Goal: Task Accomplishment & Management: Manage account settings

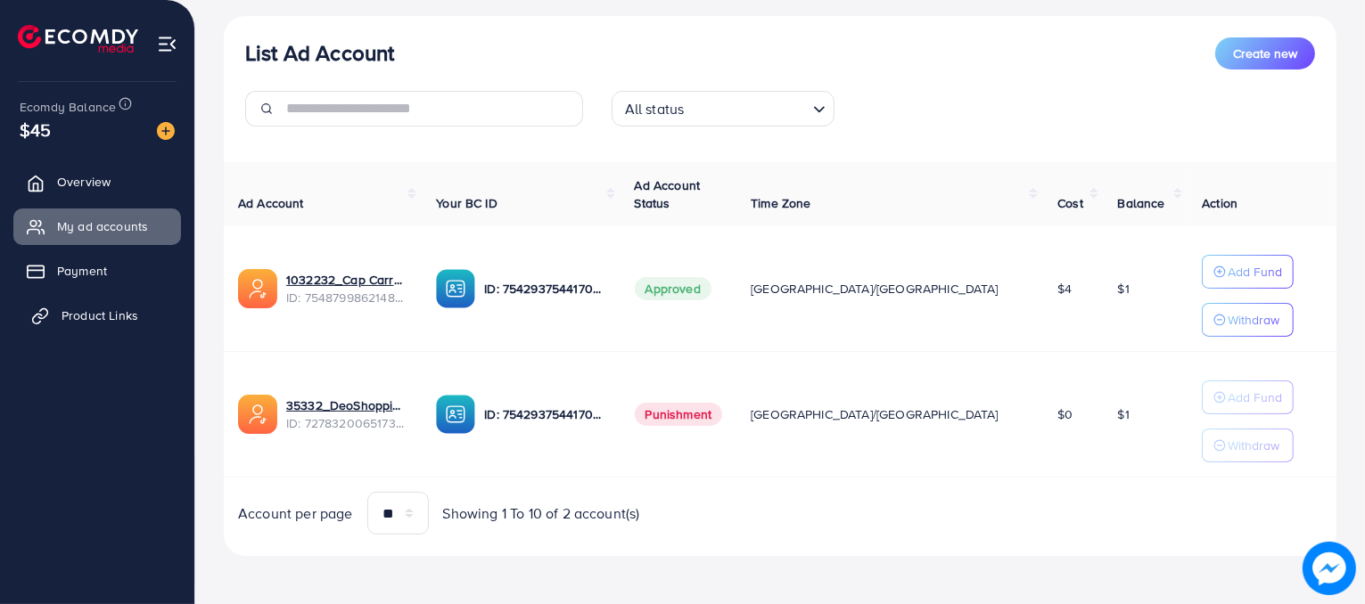
scroll to position [198, 0]
click at [134, 316] on span "Product Links" at bounding box center [100, 316] width 77 height 18
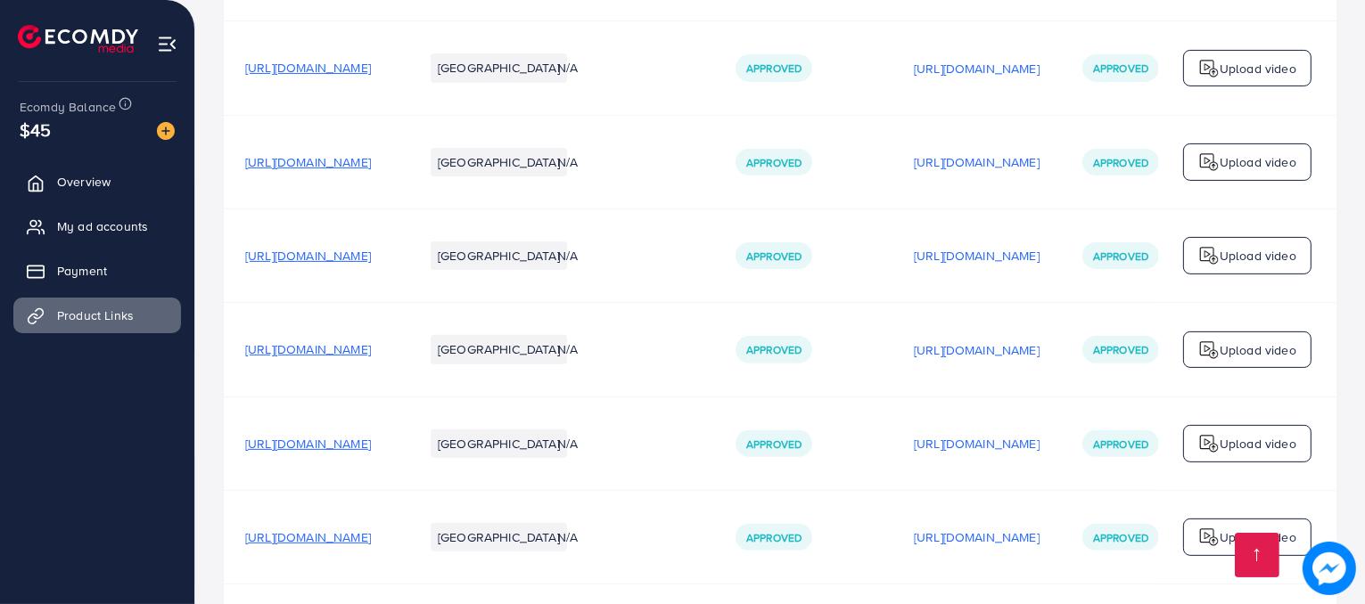
scroll to position [1054, 0]
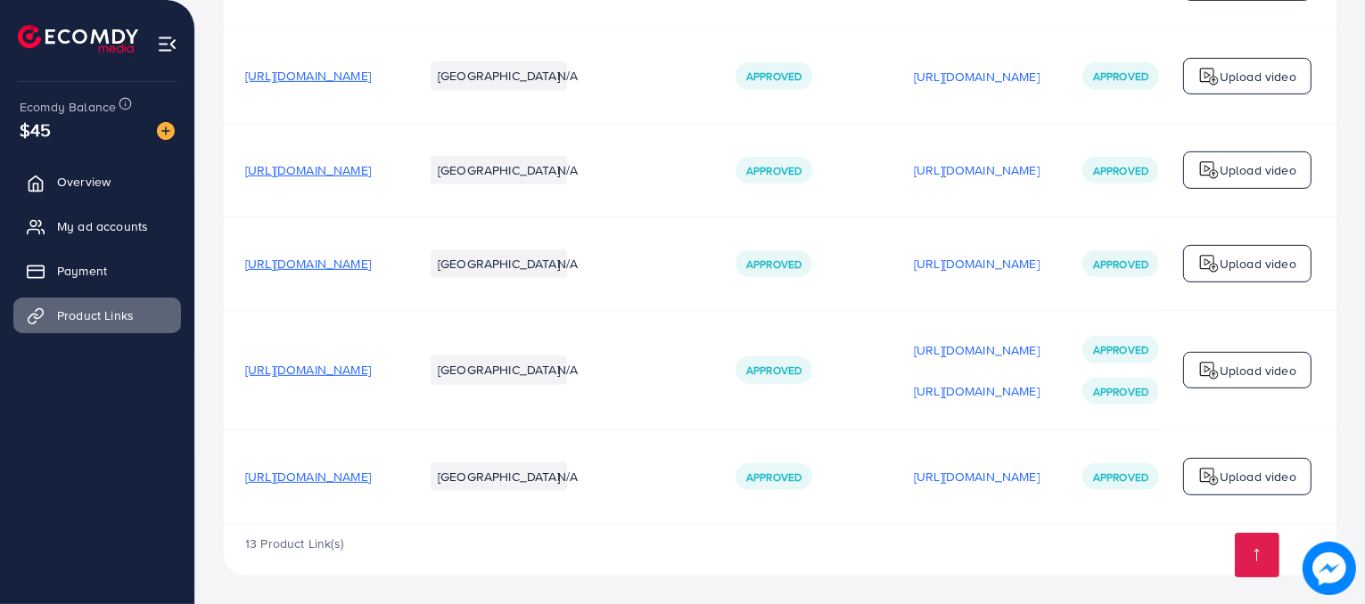
click at [371, 365] on span "[URL][DOMAIN_NAME]" at bounding box center [308, 370] width 126 height 18
click at [135, 226] on span "My ad accounts" at bounding box center [107, 227] width 91 height 18
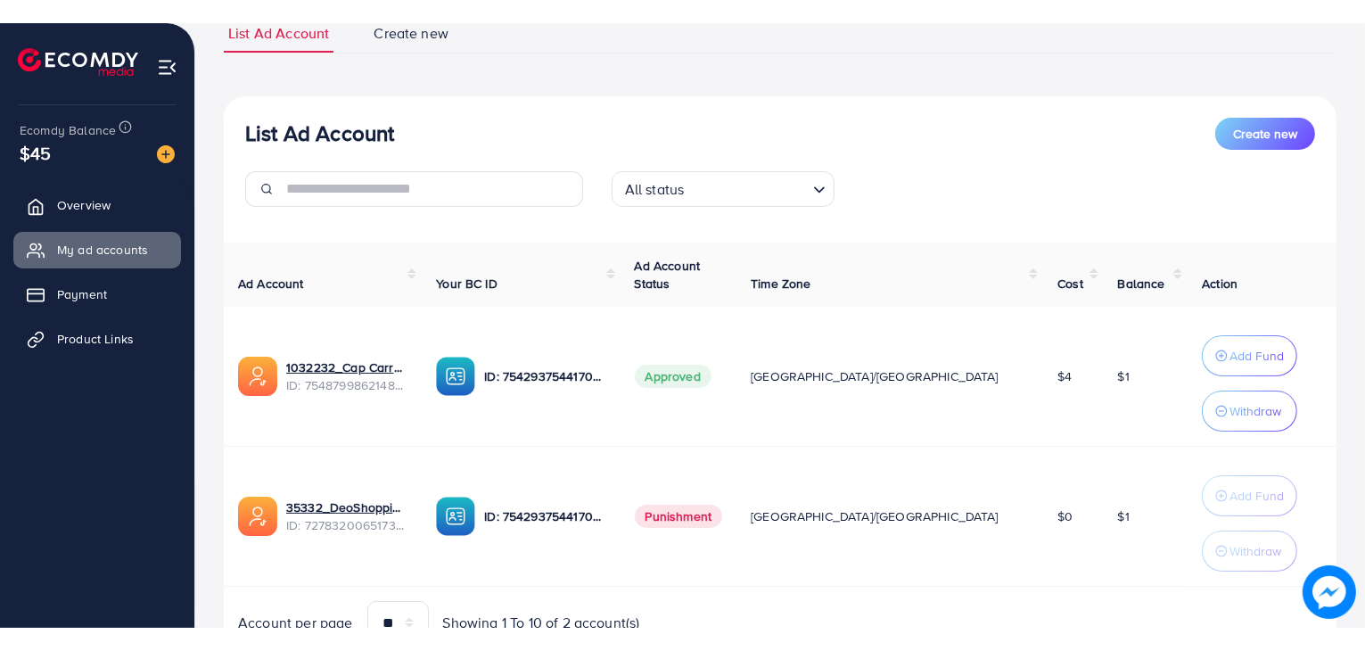
scroll to position [143, 0]
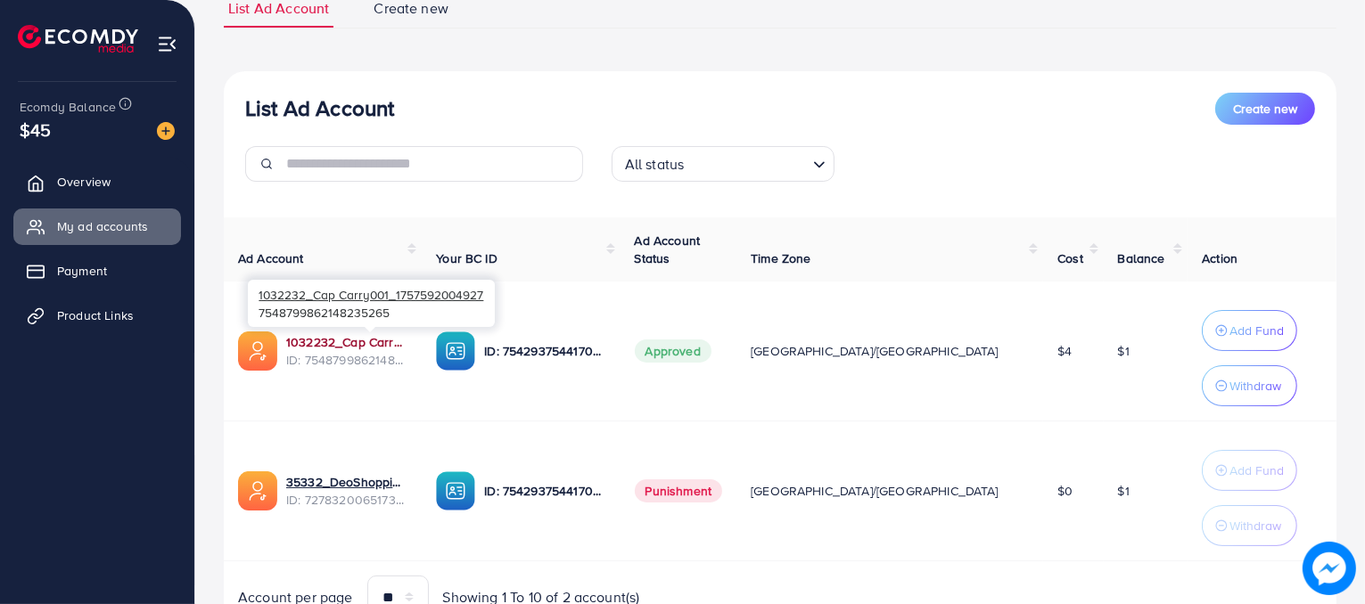
click at [407, 343] on link "1032232_Cap Carry001_1757592004927" at bounding box center [346, 342] width 121 height 18
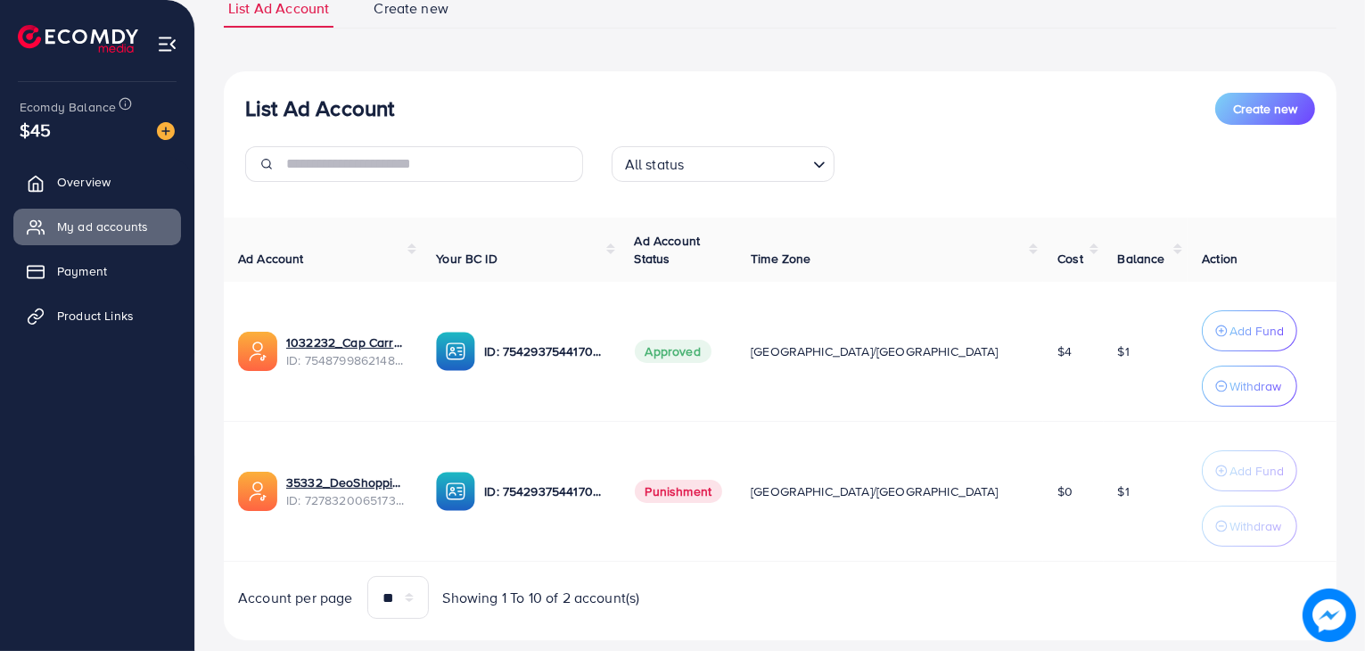
click at [890, 485] on span "[GEOGRAPHIC_DATA]/[GEOGRAPHIC_DATA]" at bounding box center [875, 491] width 248 height 18
click at [932, 474] on td "[GEOGRAPHIC_DATA]/[GEOGRAPHIC_DATA]" at bounding box center [889, 492] width 307 height 140
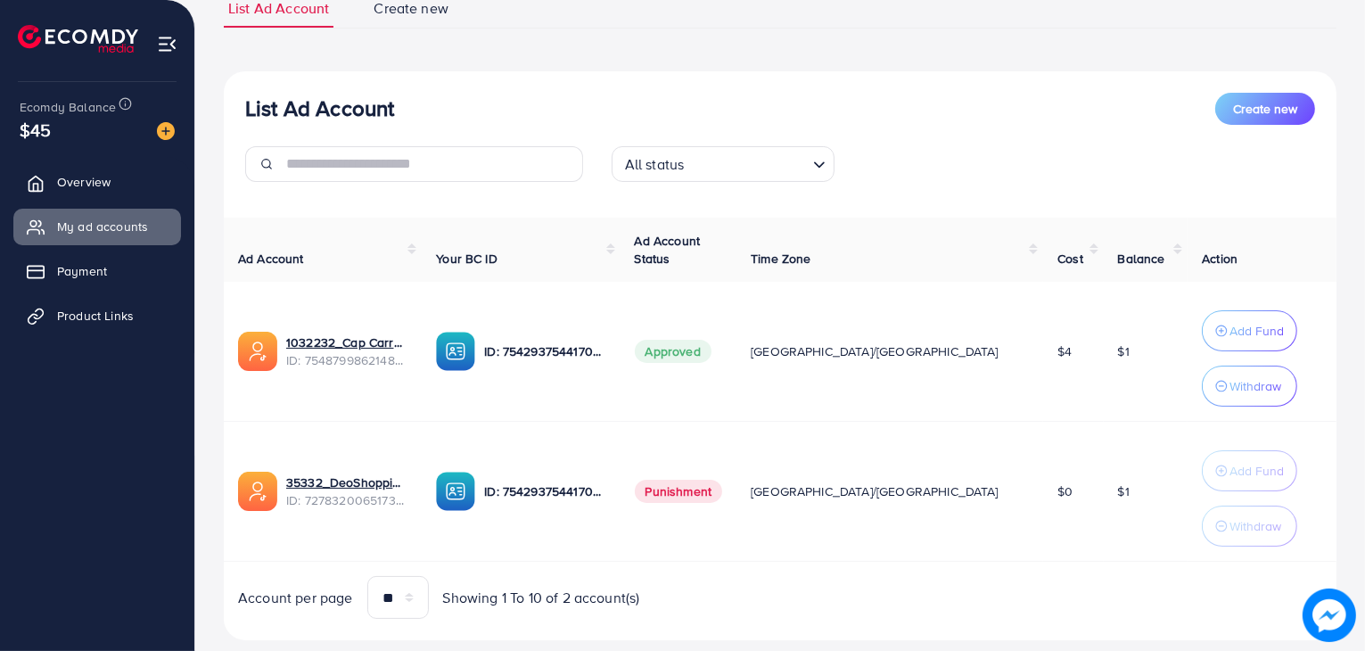
click at [899, 353] on span "[GEOGRAPHIC_DATA]/[GEOGRAPHIC_DATA]" at bounding box center [875, 351] width 248 height 18
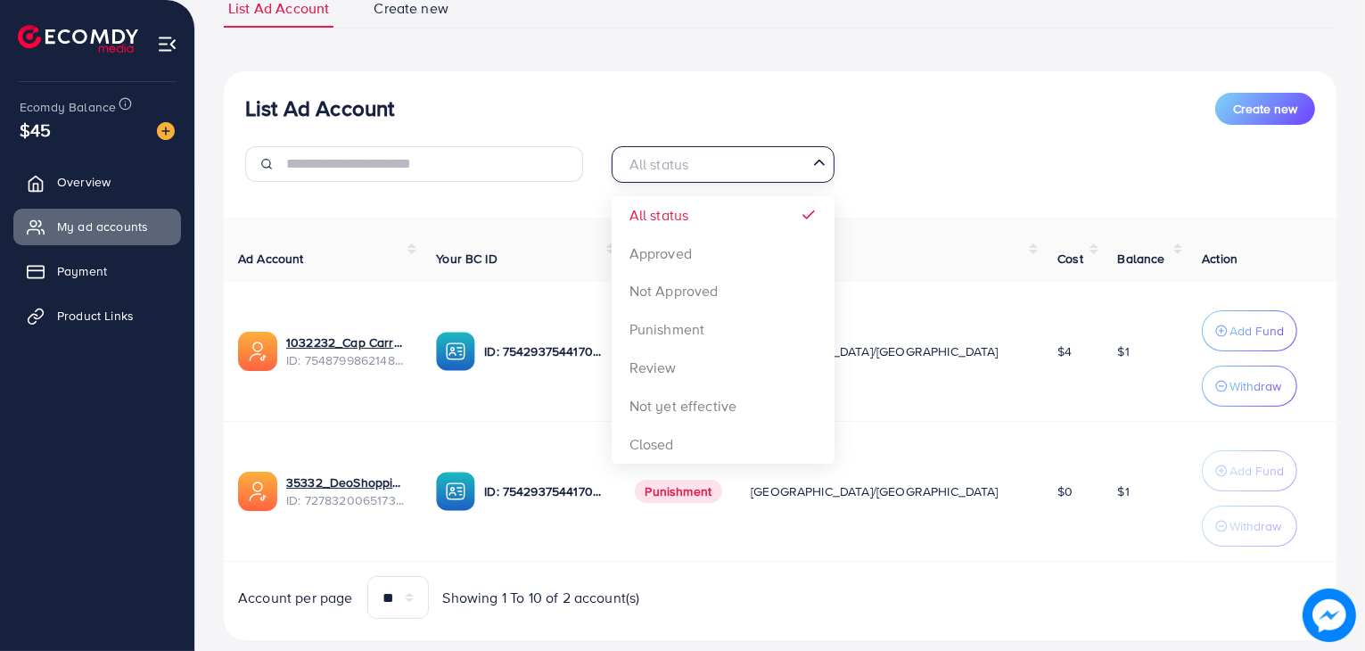
click at [799, 175] on input "Search for option" at bounding box center [713, 165] width 186 height 28
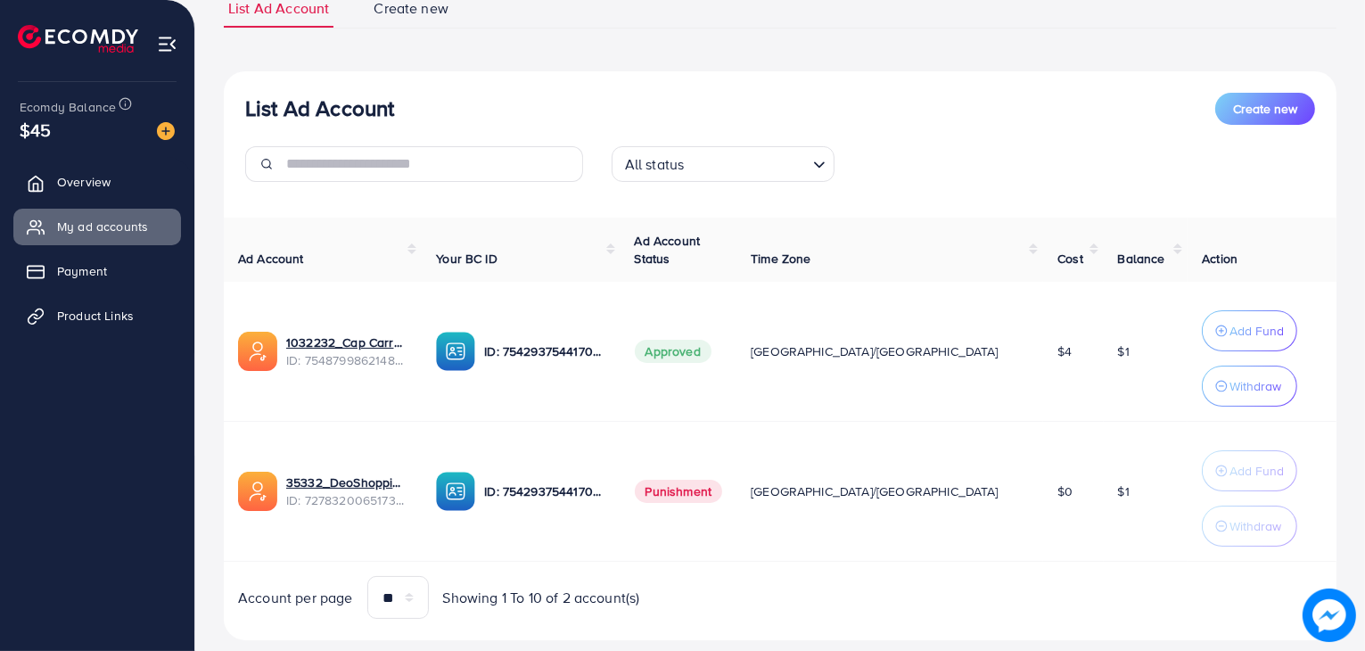
click at [870, 186] on div "All status Loading..." at bounding box center [780, 171] width 366 height 50
click at [402, 348] on link "1032232_Cap Carry001_1757592004927" at bounding box center [346, 342] width 121 height 18
